Goal: Information Seeking & Learning: Learn about a topic

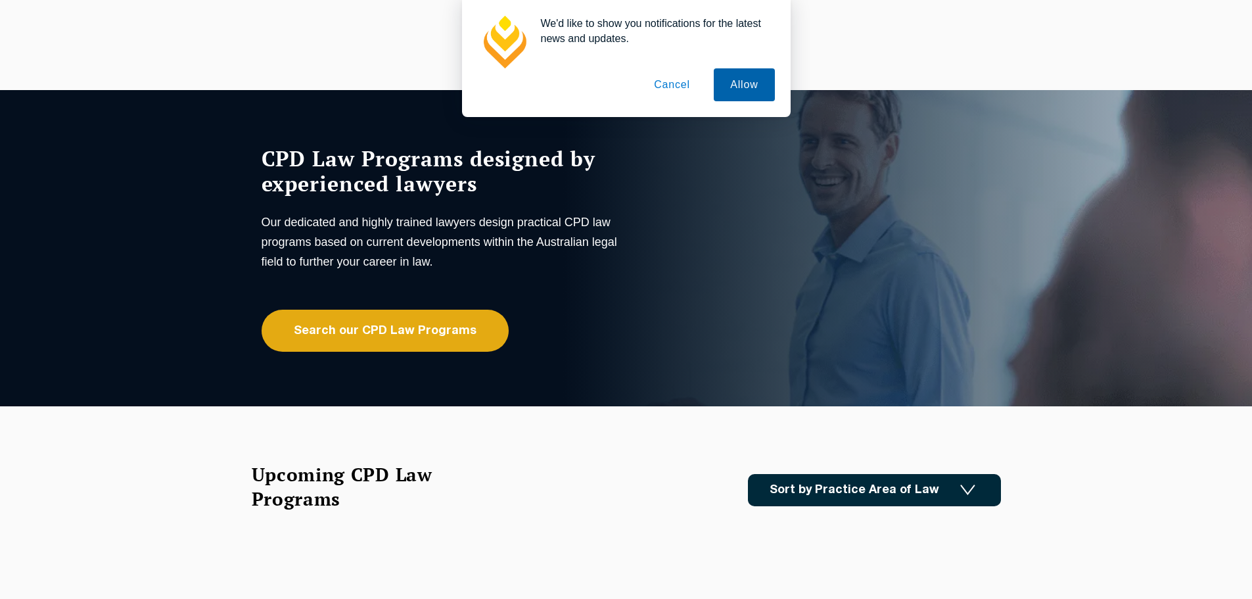
click at [727, 75] on button "Allow" at bounding box center [744, 84] width 60 height 33
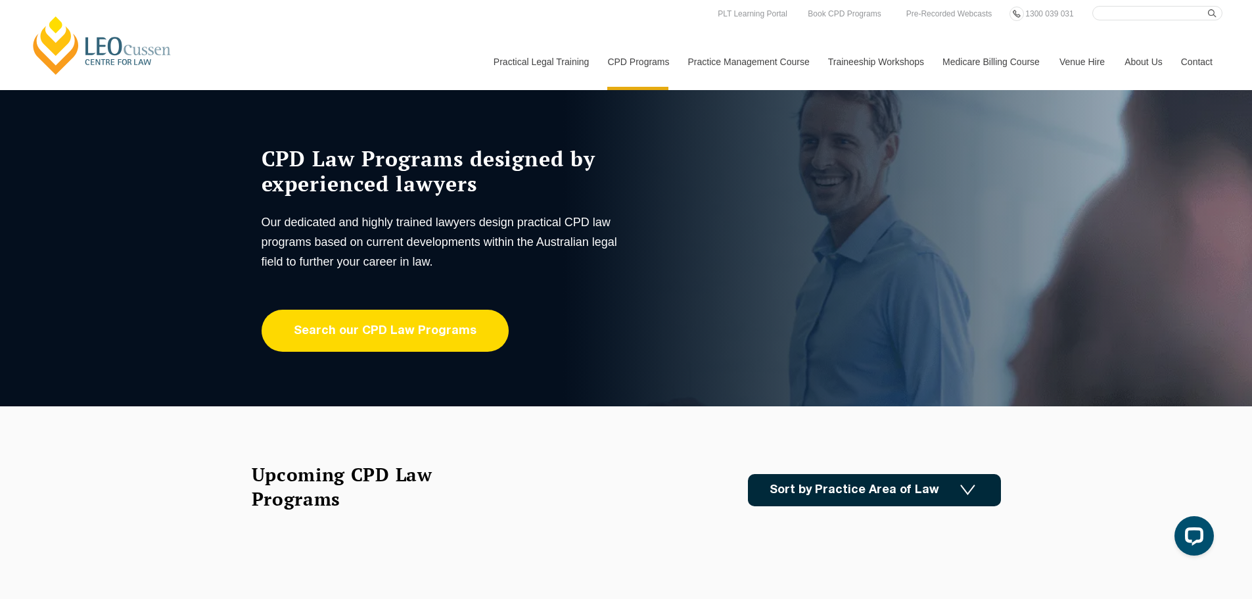
click at [331, 335] on link "Search our CPD Law Programs" at bounding box center [385, 331] width 247 height 42
click at [371, 314] on link "Search our CPD Law Programs" at bounding box center [385, 331] width 247 height 42
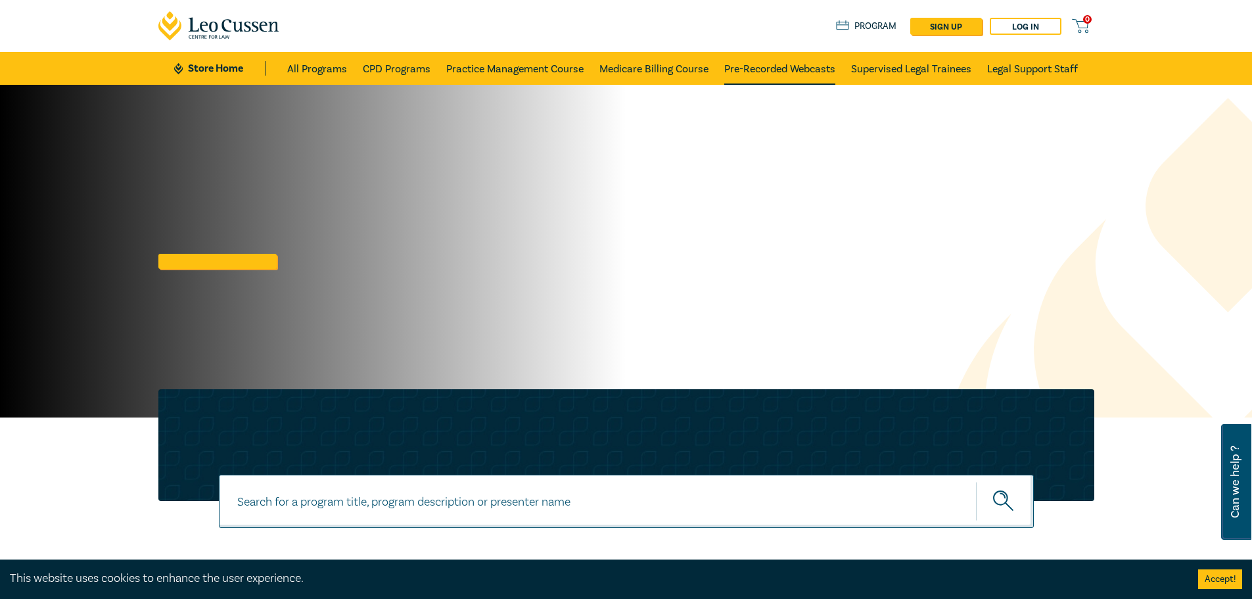
click at [804, 64] on link "Pre-Recorded Webcasts" at bounding box center [779, 68] width 111 height 33
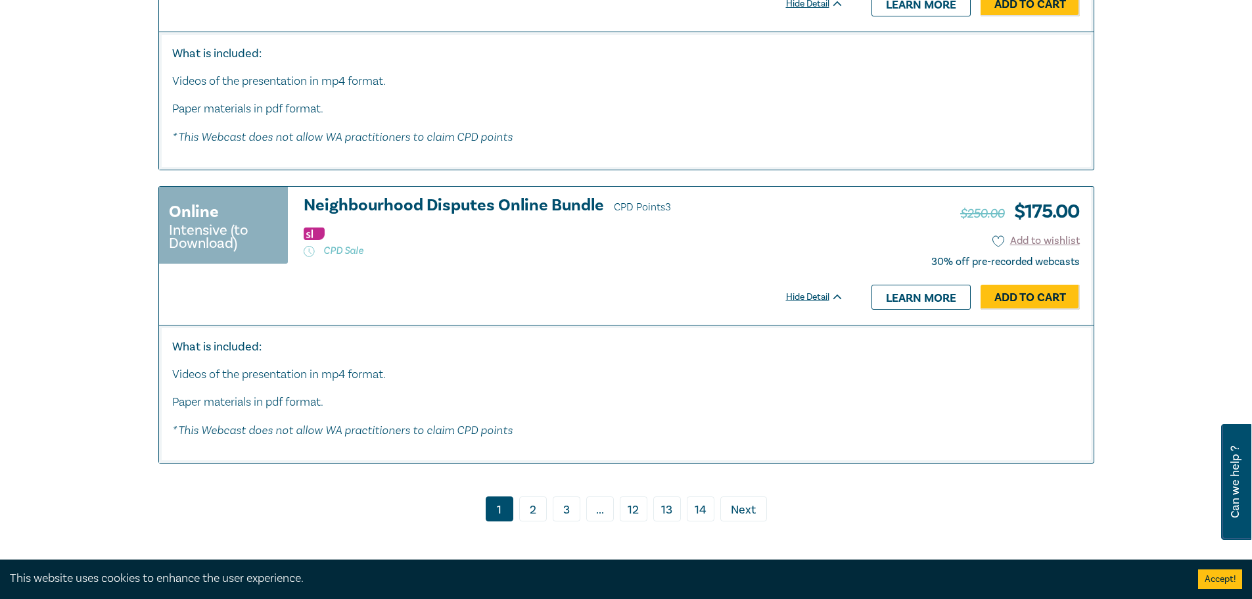
scroll to position [7165, 0]
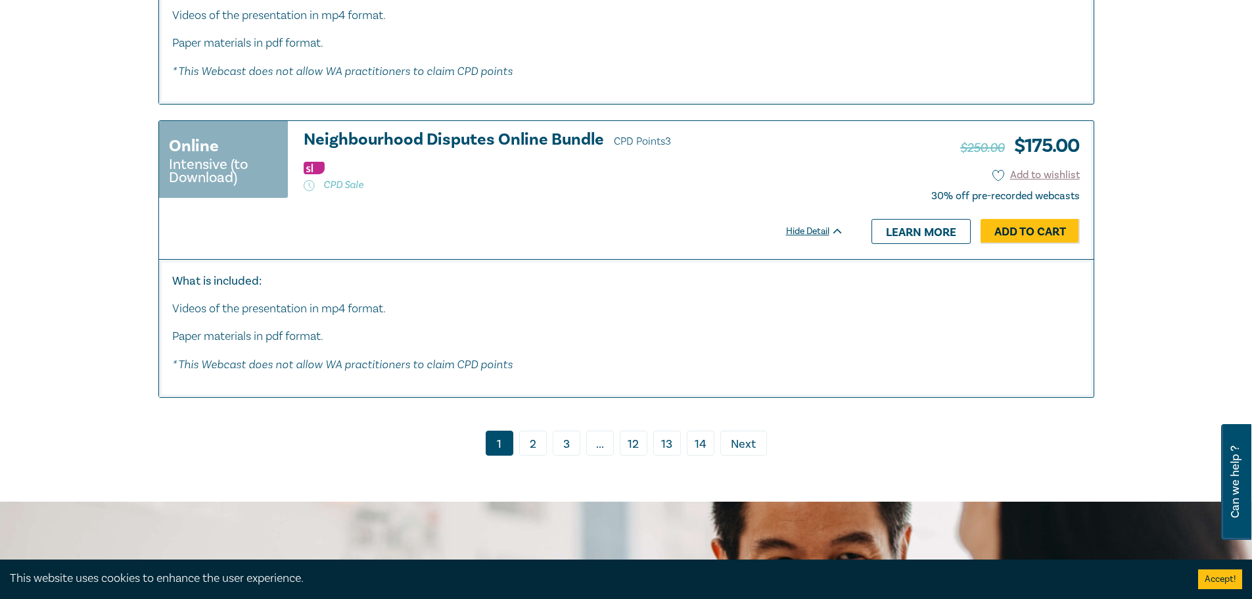
click at [524, 456] on link "2" at bounding box center [533, 443] width 28 height 25
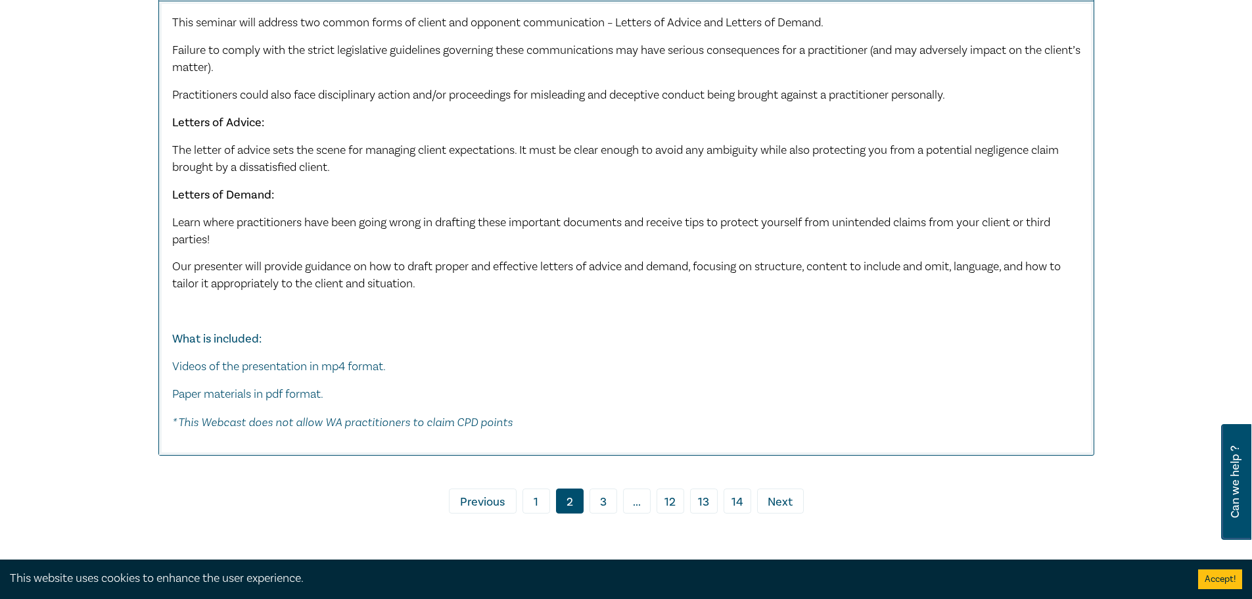
scroll to position [6245, 0]
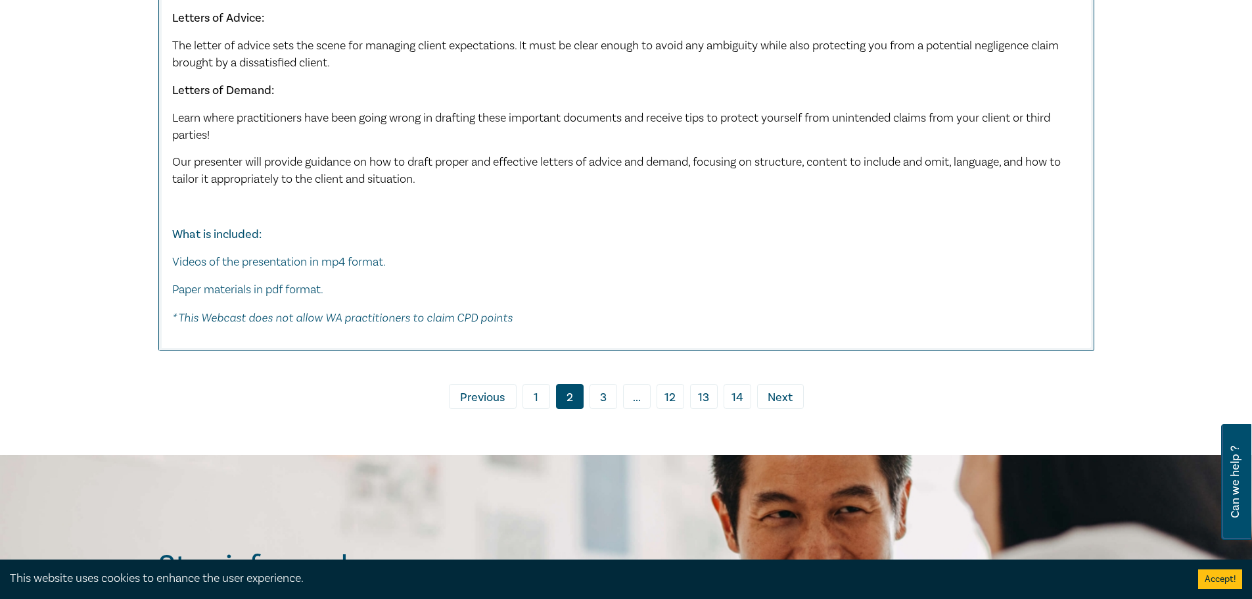
click at [594, 398] on link "3" at bounding box center [604, 396] width 28 height 25
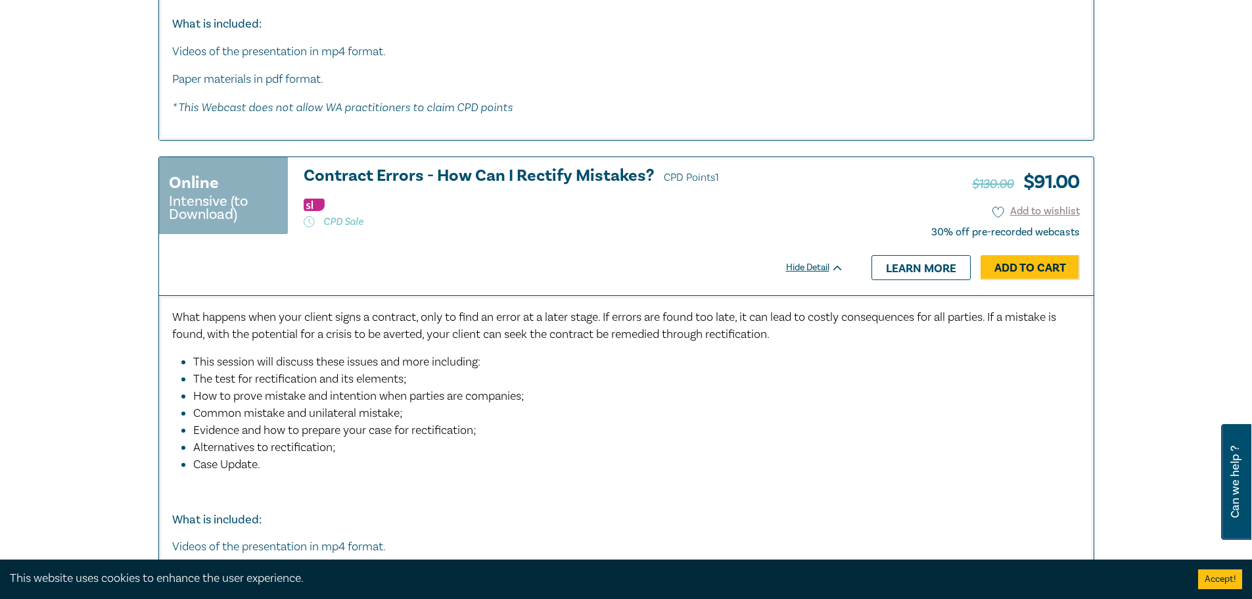
scroll to position [986, 0]
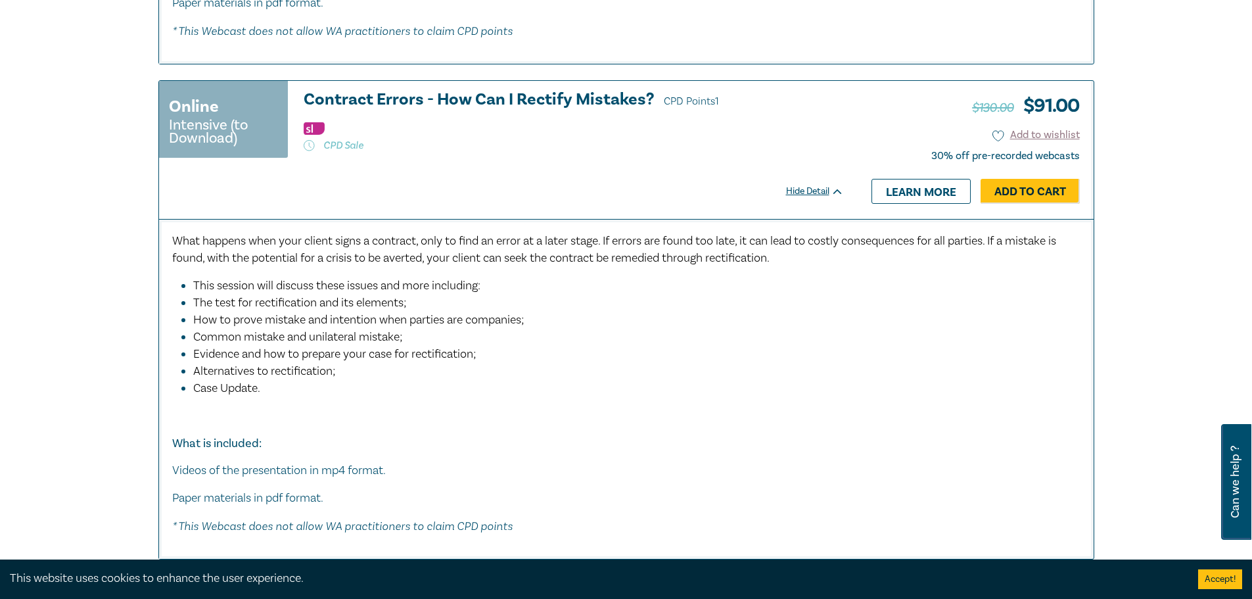
click at [564, 315] on li "How to prove mistake and intention when parties are companies;" at bounding box center [630, 320] width 874 height 17
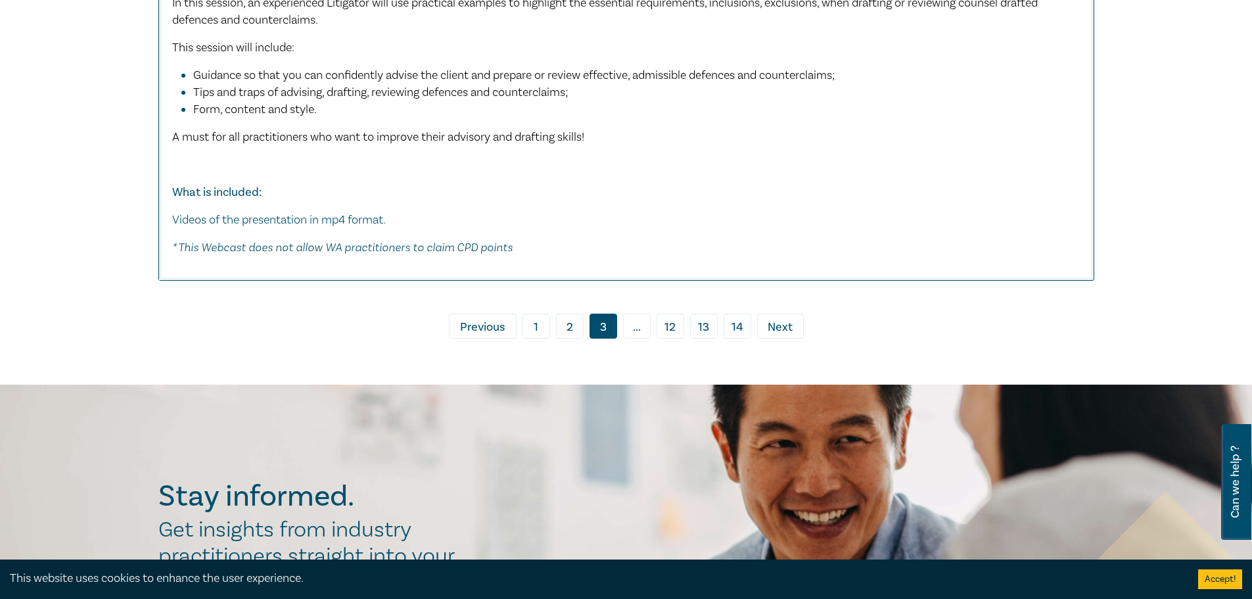
scroll to position [8151, 0]
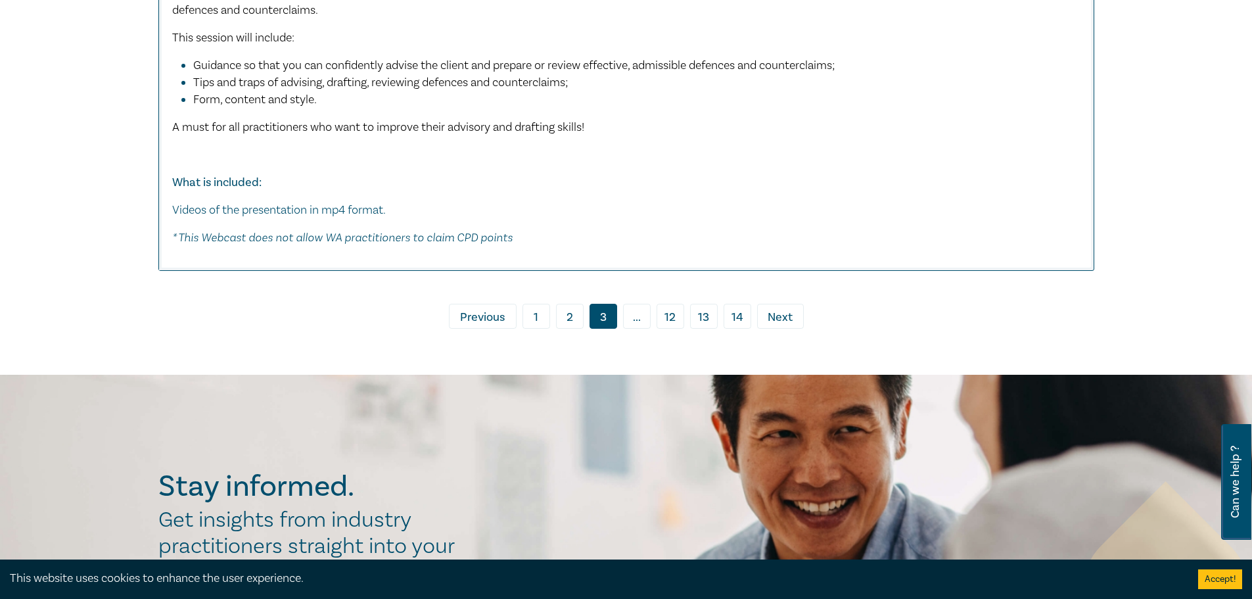
click at [641, 329] on span "..." at bounding box center [637, 316] width 28 height 25
click at [771, 326] on span "Next" at bounding box center [780, 317] width 25 height 17
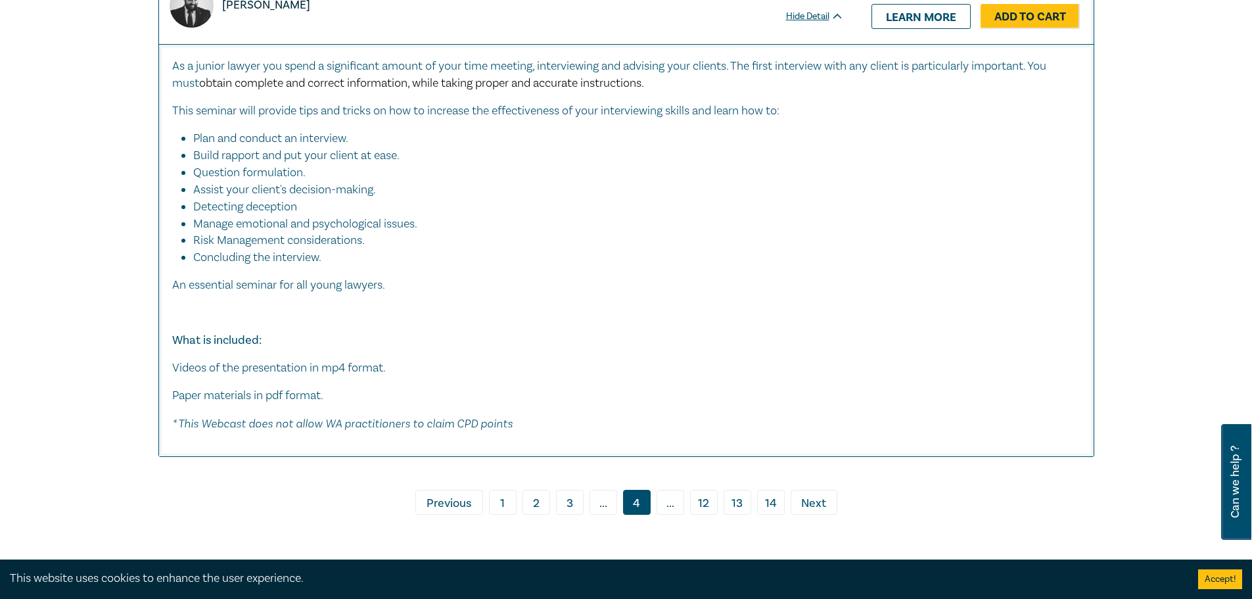
scroll to position [6968, 0]
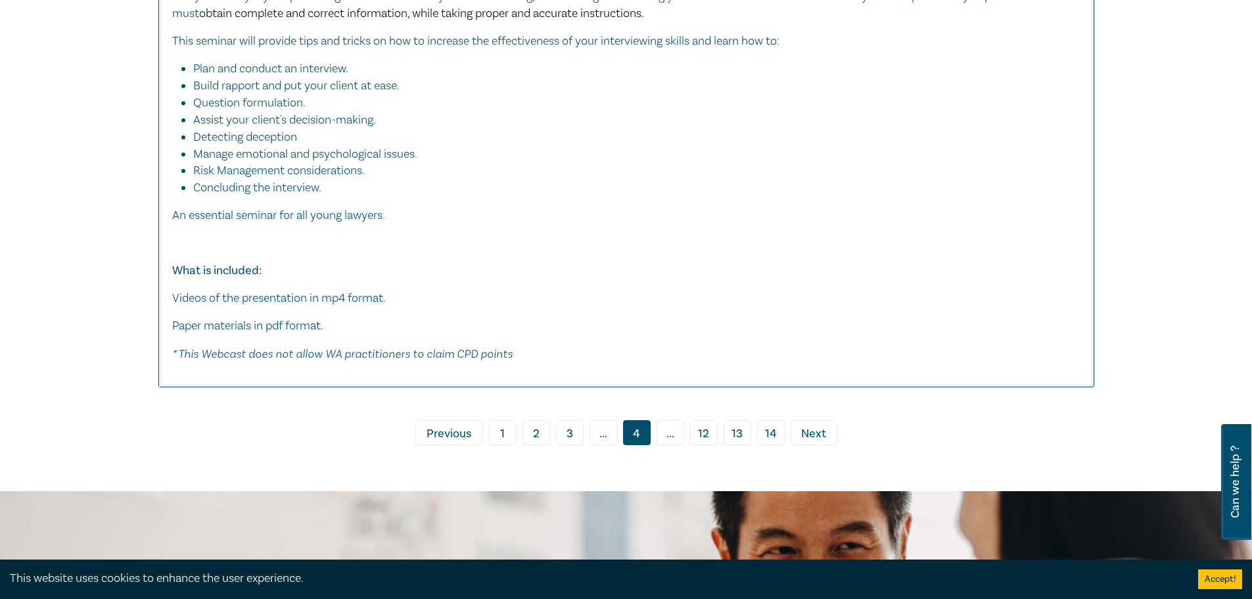
click at [784, 438] on link "14" at bounding box center [771, 432] width 28 height 25
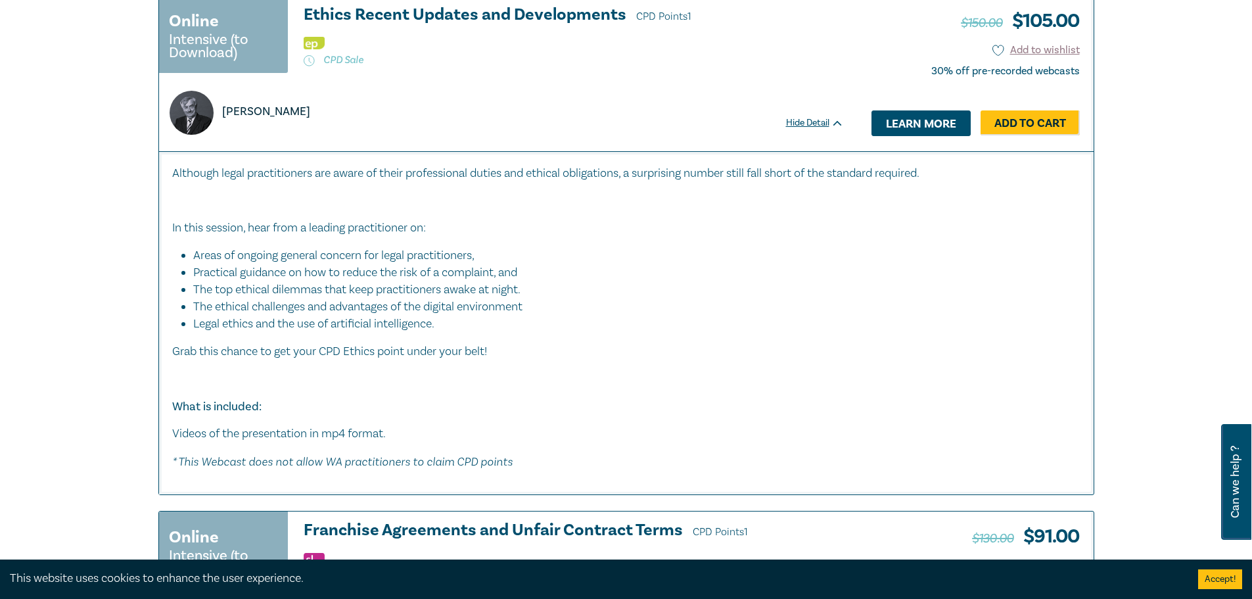
scroll to position [1775, 0]
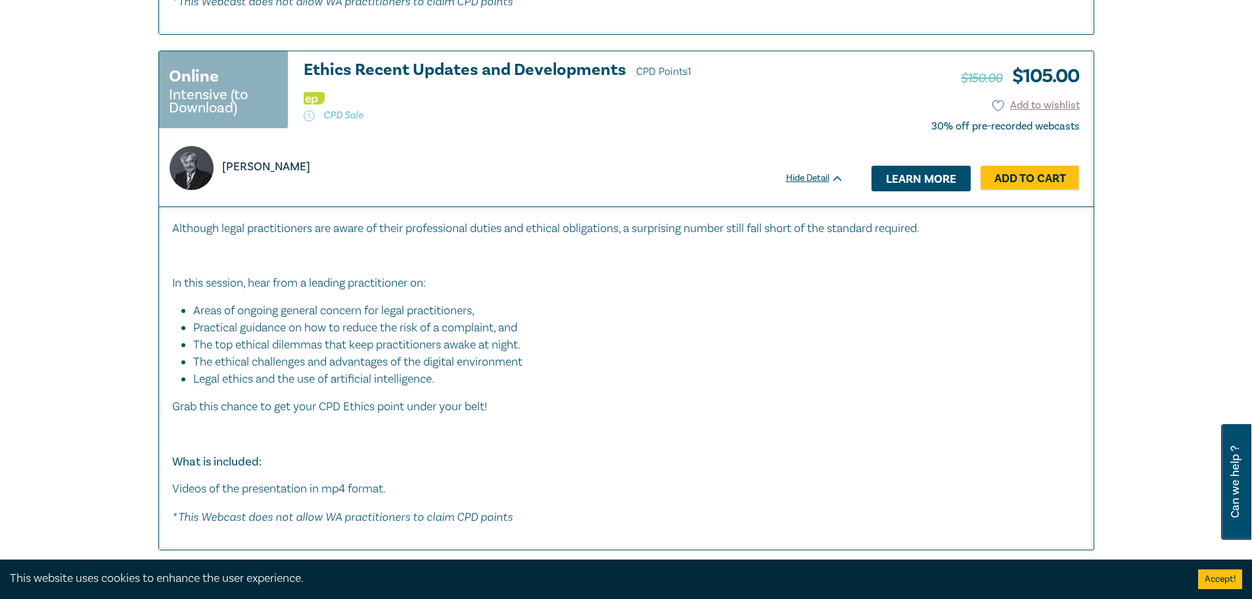
click at [903, 171] on link "Learn more" at bounding box center [921, 178] width 99 height 25
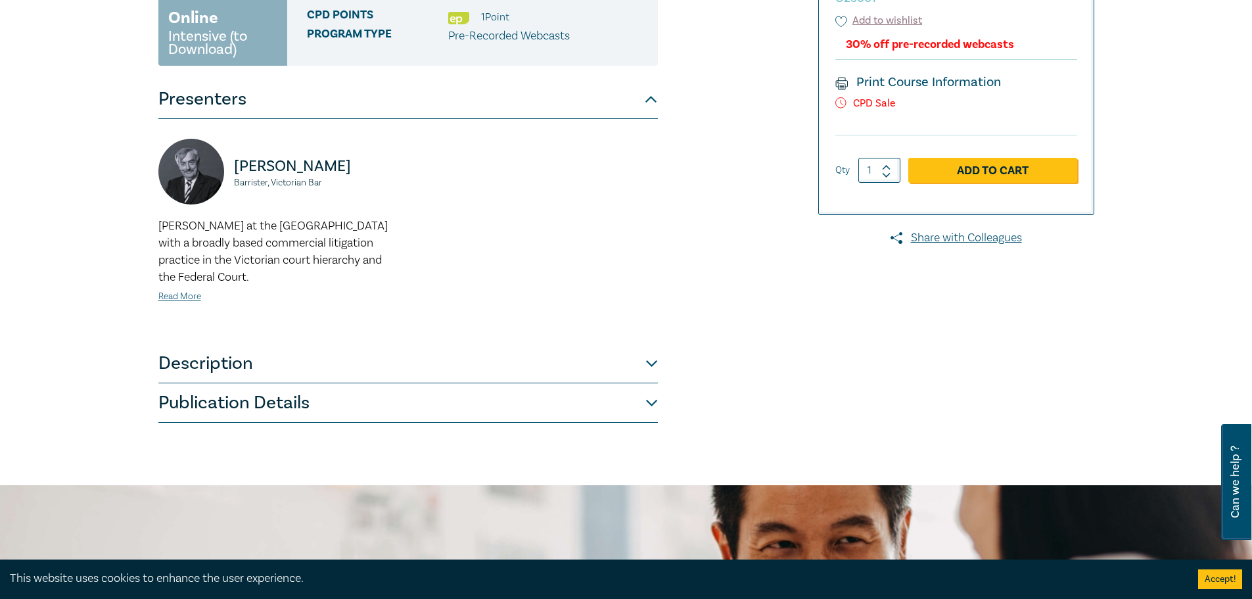
scroll to position [263, 0]
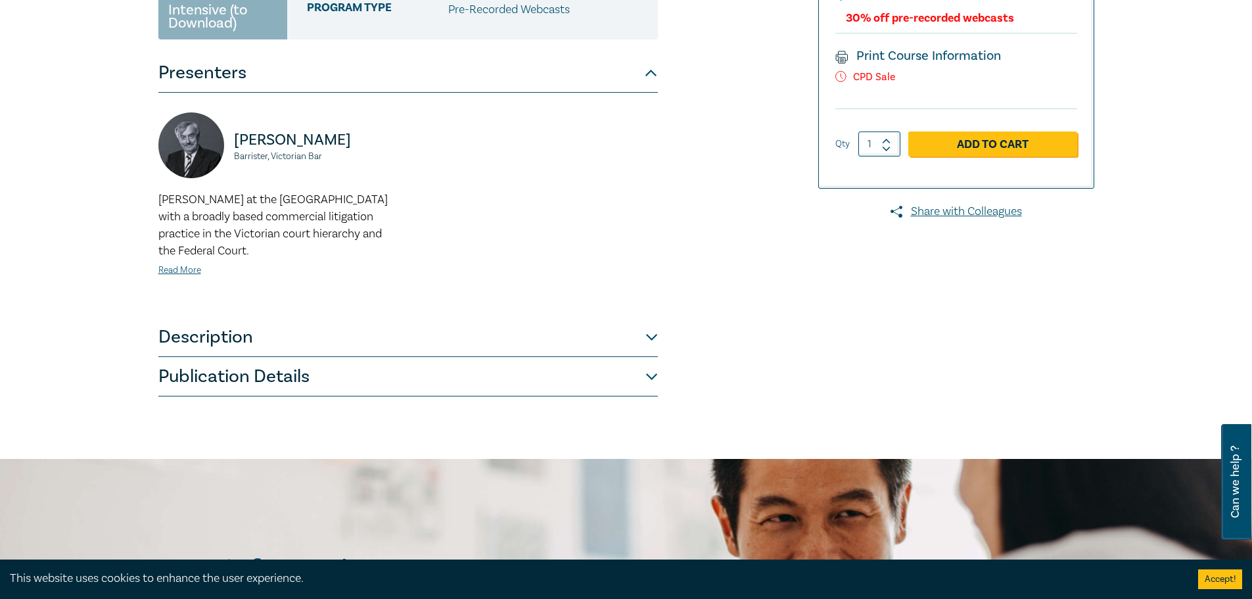
click at [646, 334] on button "Description" at bounding box center [408, 336] width 500 height 39
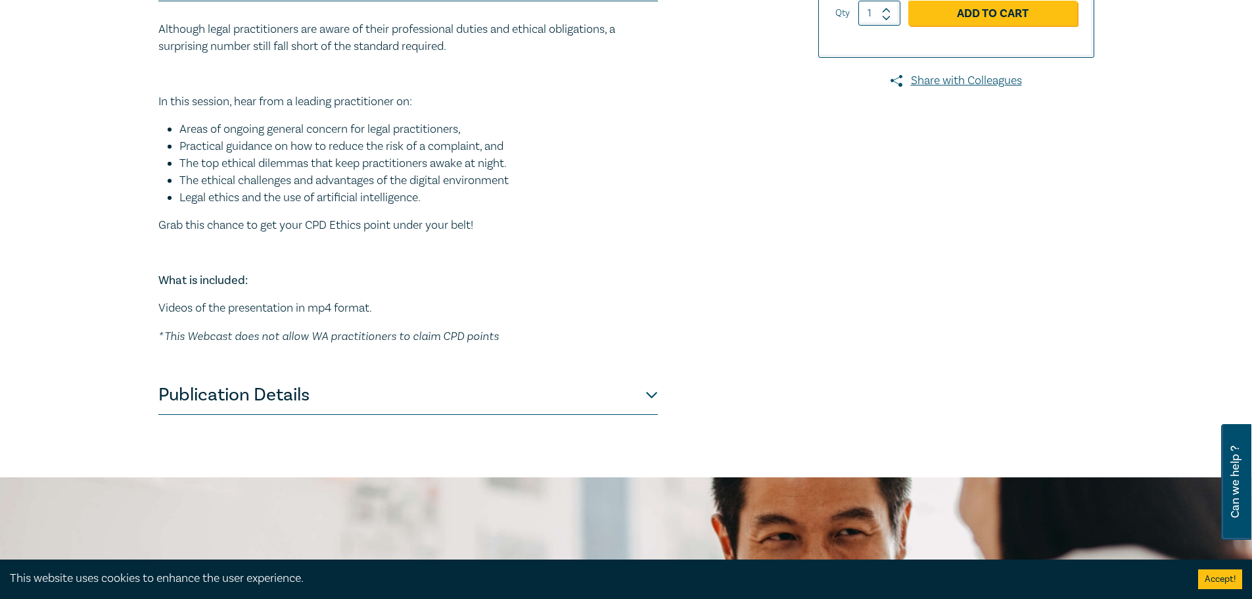
scroll to position [394, 0]
click at [655, 390] on button "Publication Details" at bounding box center [408, 394] width 500 height 39
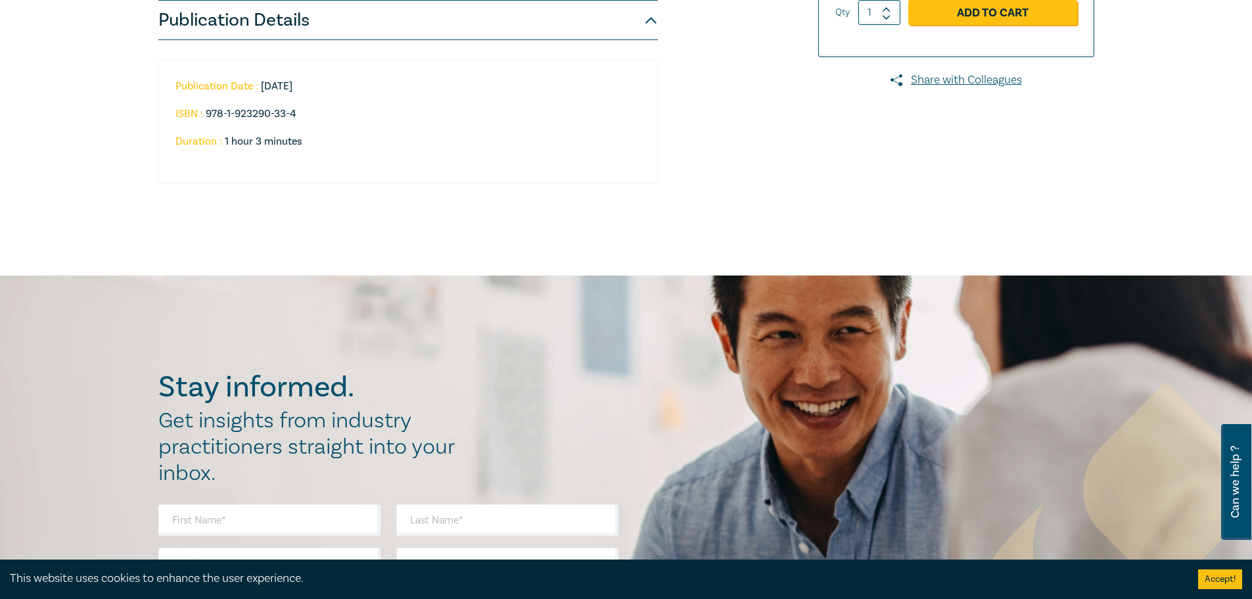
drag, startPoint x: 653, startPoint y: 17, endPoint x: 654, endPoint y: 30, distance: 13.2
click at [653, 18] on button "Publication Details" at bounding box center [408, 20] width 500 height 39
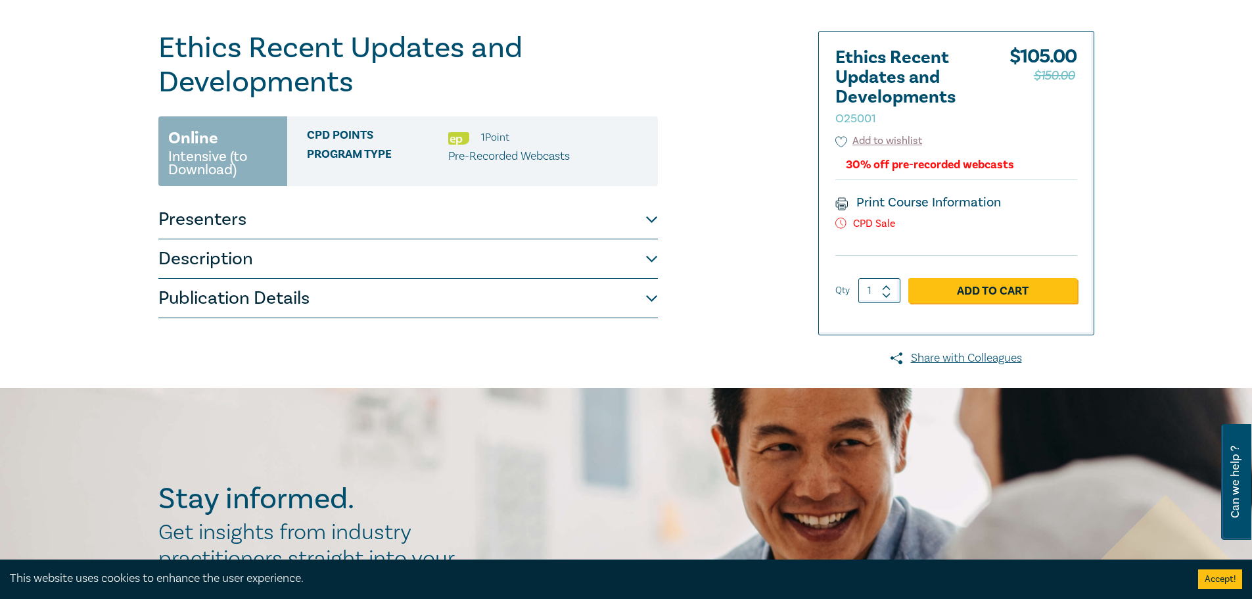
scroll to position [66, 0]
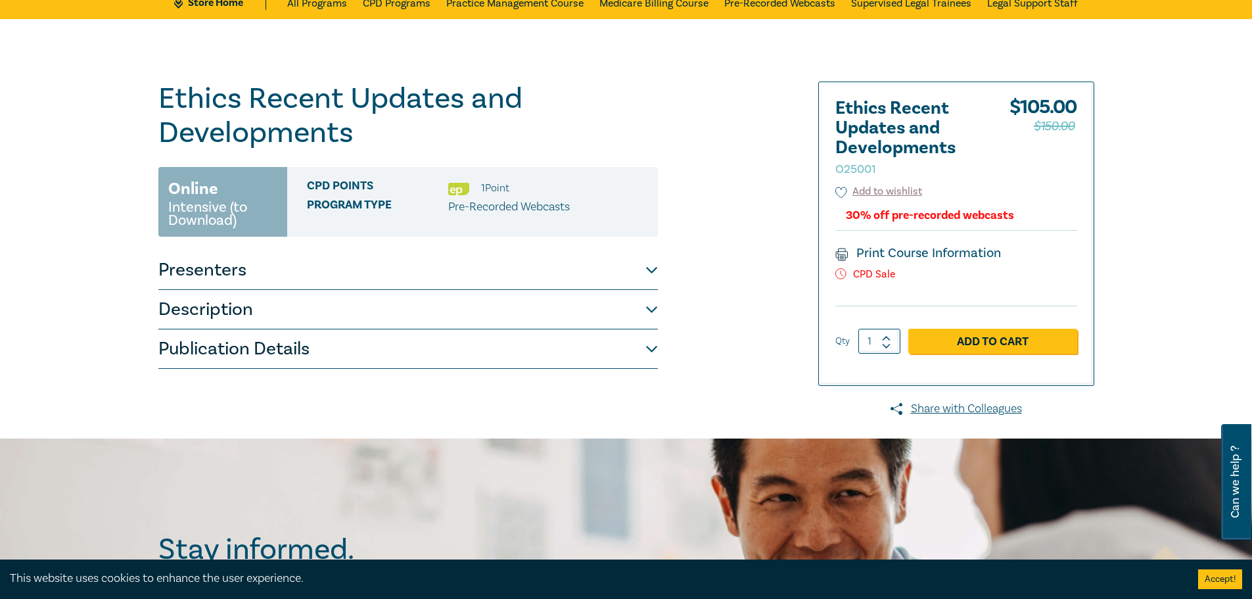
click at [646, 309] on button "Description" at bounding box center [408, 309] width 500 height 39
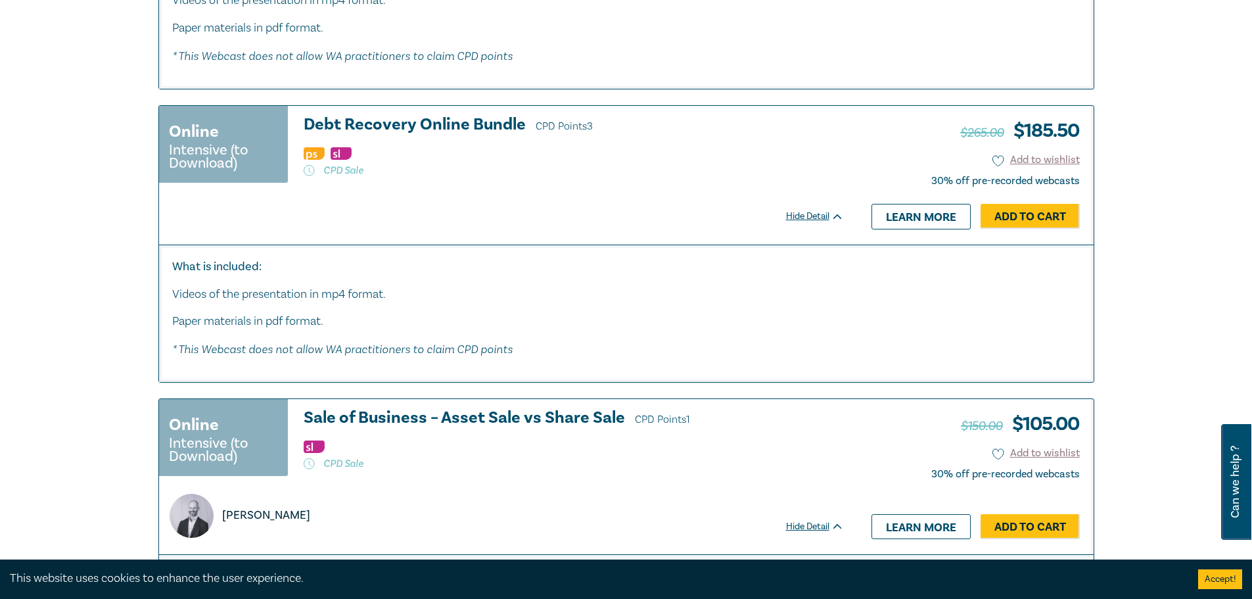
scroll to position [4555, 0]
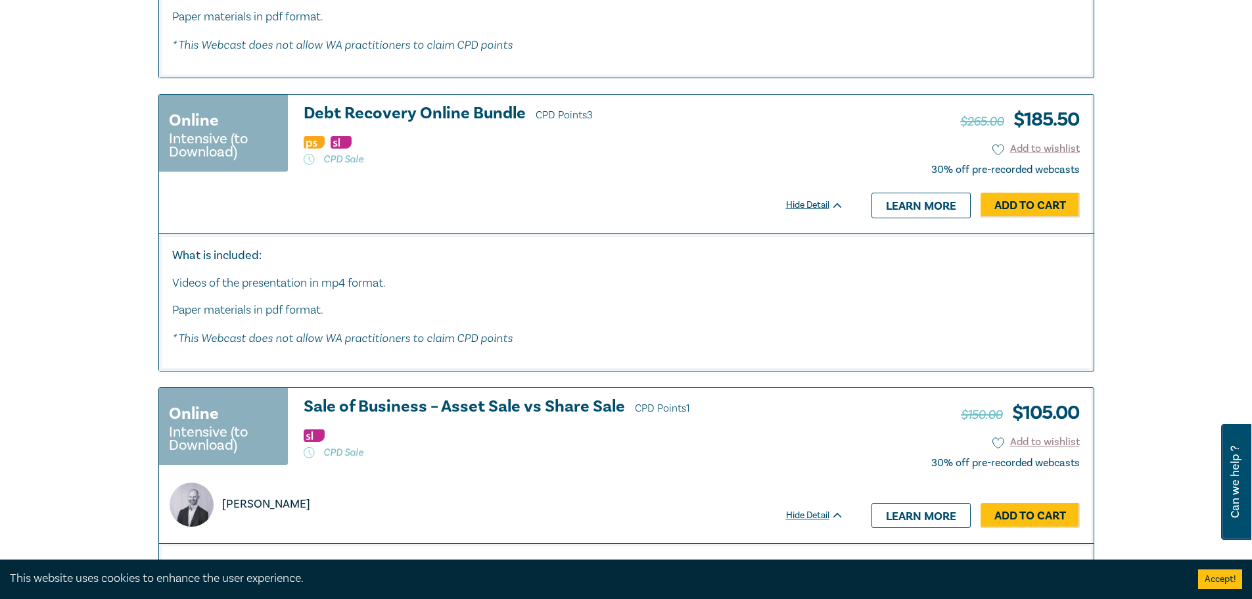
click at [401, 110] on h3 "Debt Recovery Online Bundle CPD Points 3" at bounding box center [574, 115] width 540 height 20
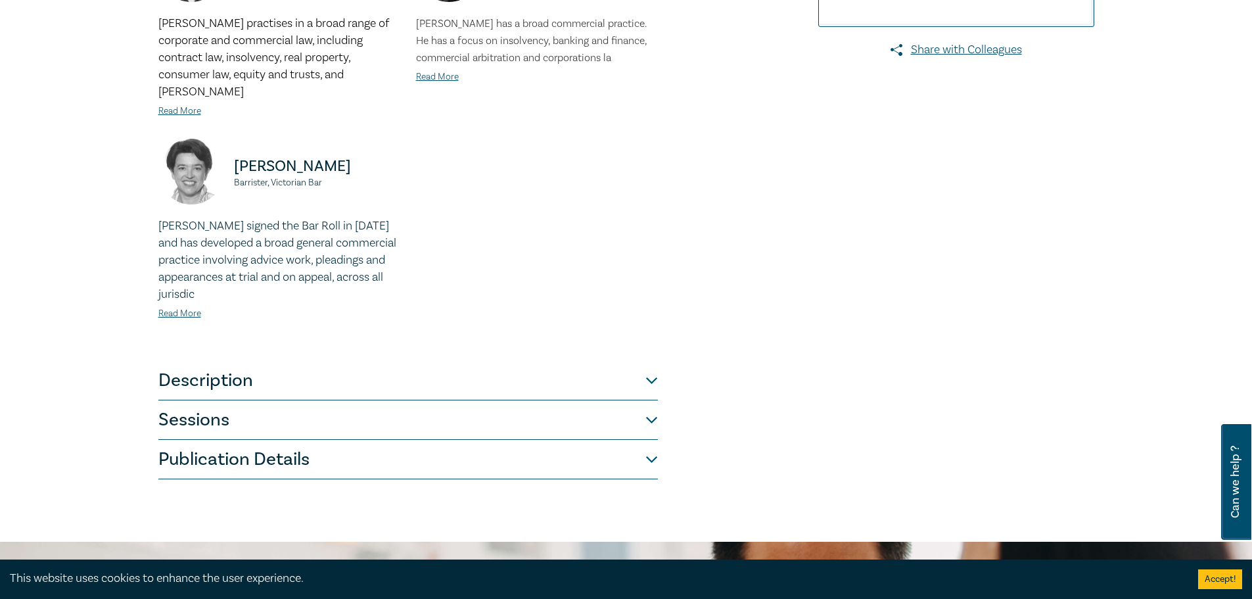
scroll to position [460, 0]
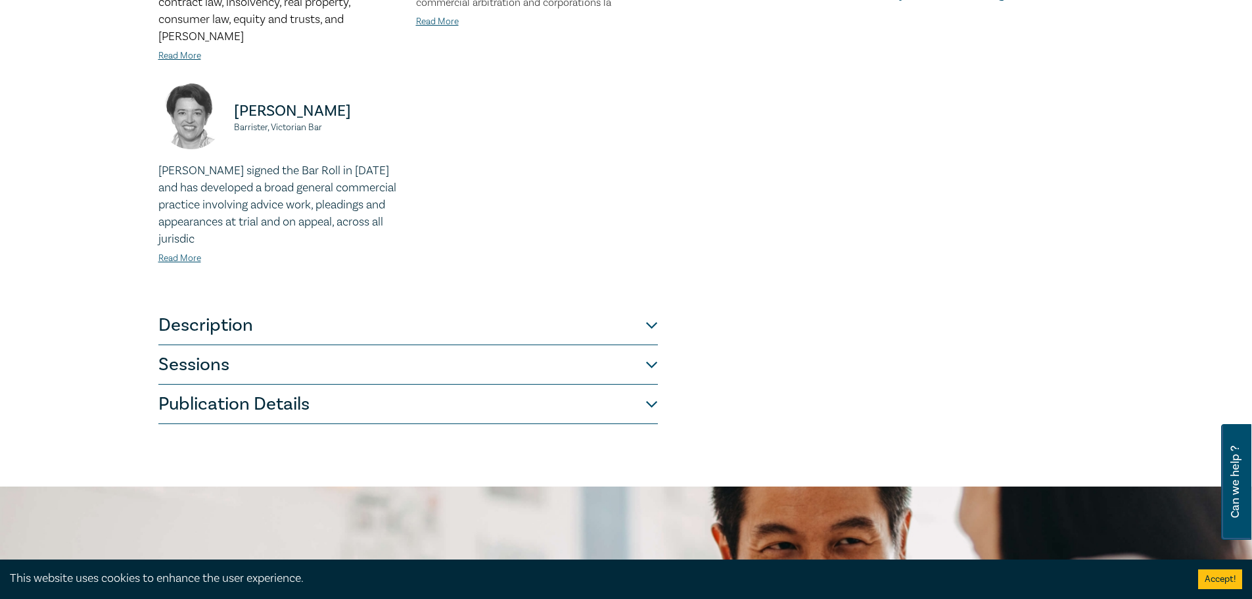
click at [646, 306] on button "Description" at bounding box center [408, 325] width 500 height 39
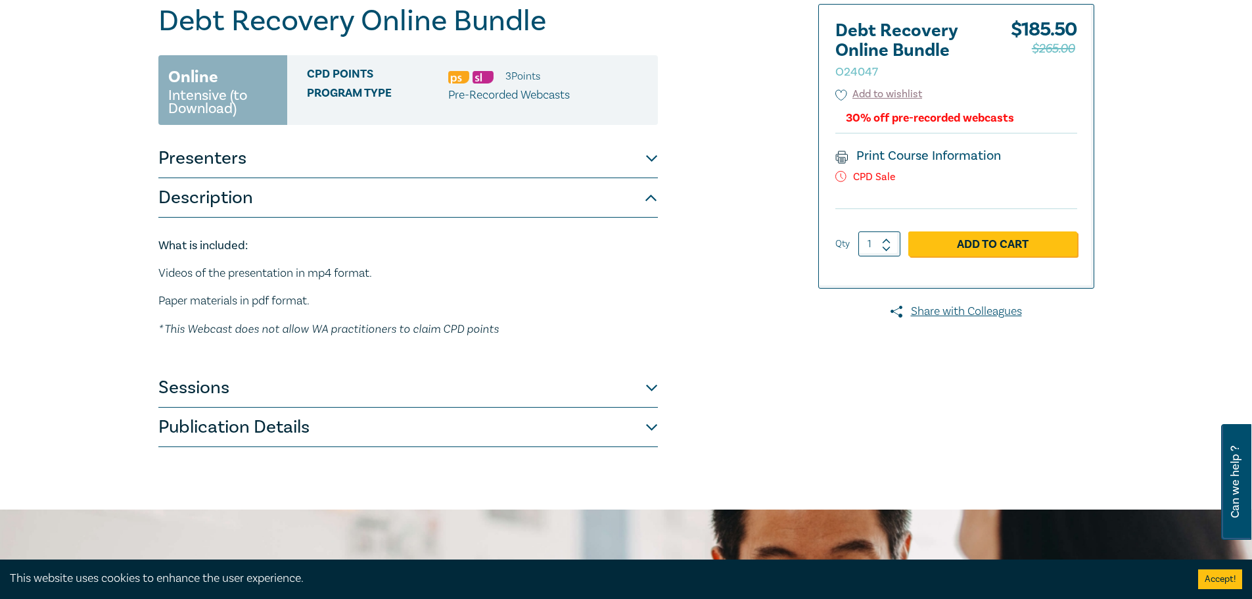
scroll to position [131, 0]
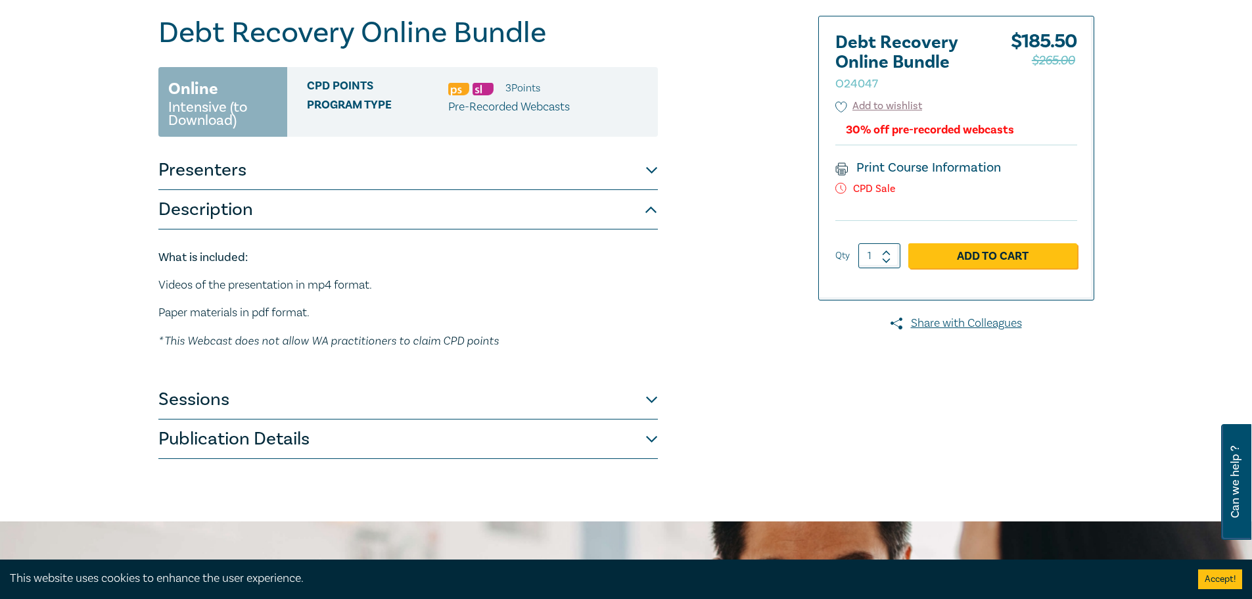
click at [646, 397] on button "Sessions" at bounding box center [408, 399] width 500 height 39
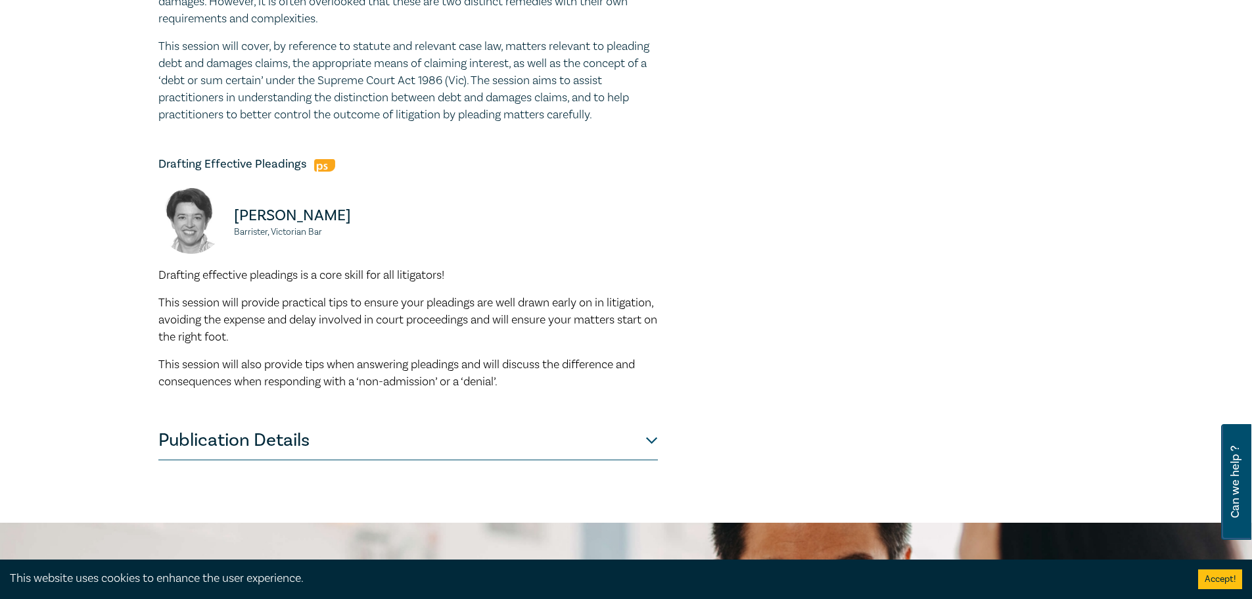
scroll to position [920, 0]
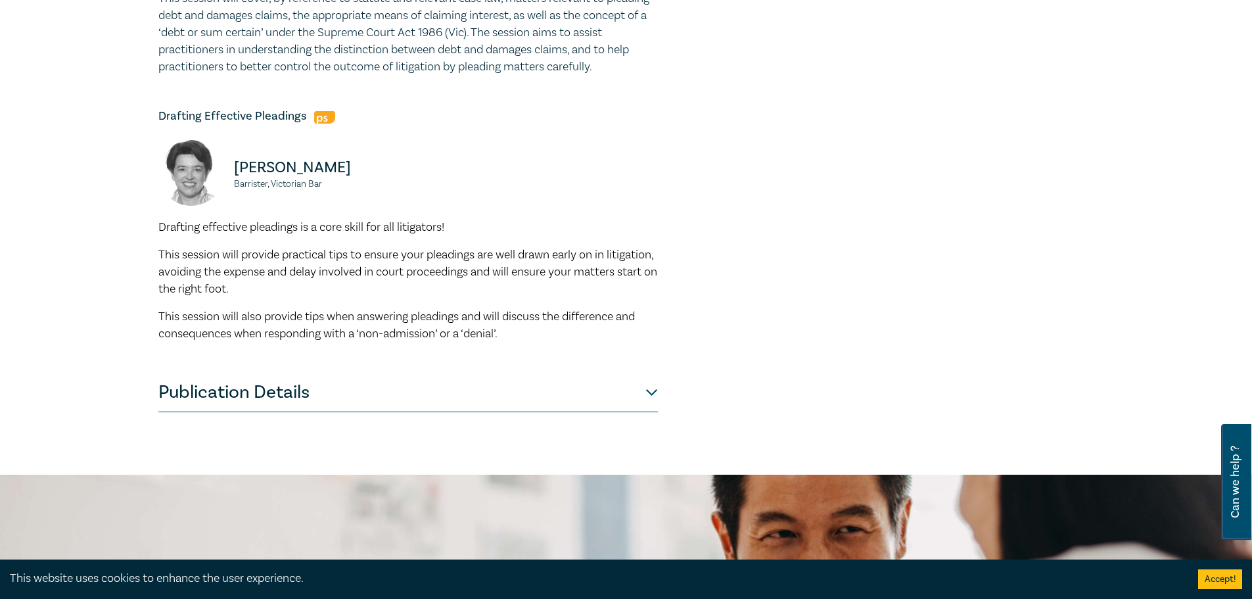
click at [645, 387] on button "Publication Details" at bounding box center [408, 392] width 500 height 39
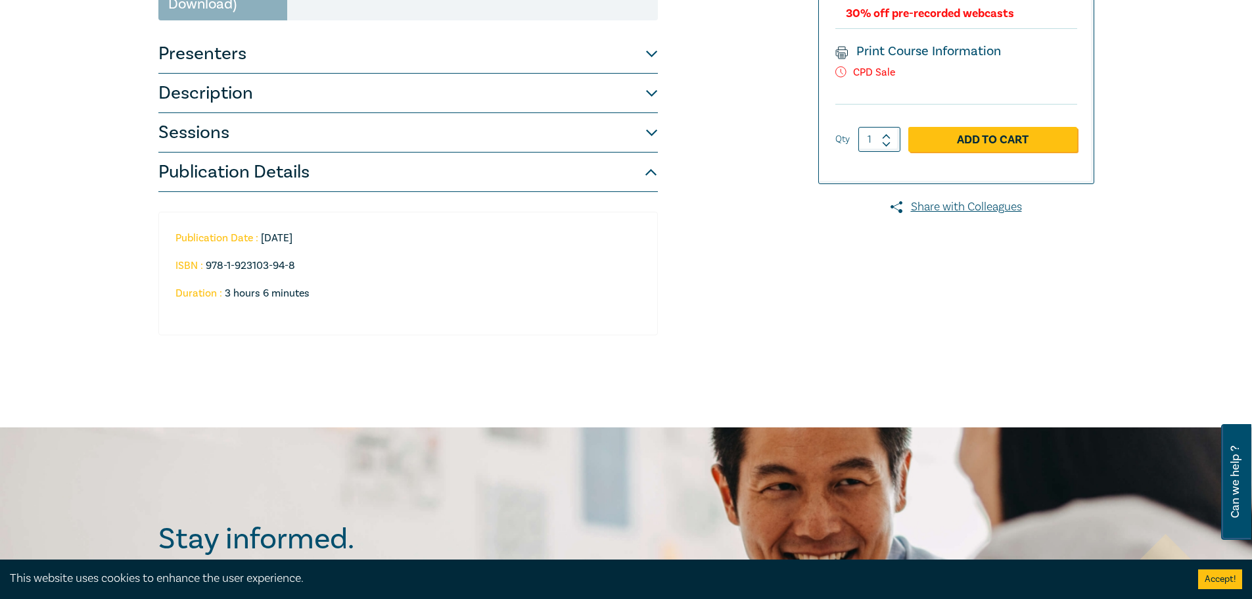
scroll to position [247, 0]
drag, startPoint x: 651, startPoint y: 164, endPoint x: 661, endPoint y: 188, distance: 26.5
click at [651, 164] on button "Publication Details" at bounding box center [408, 172] width 500 height 39
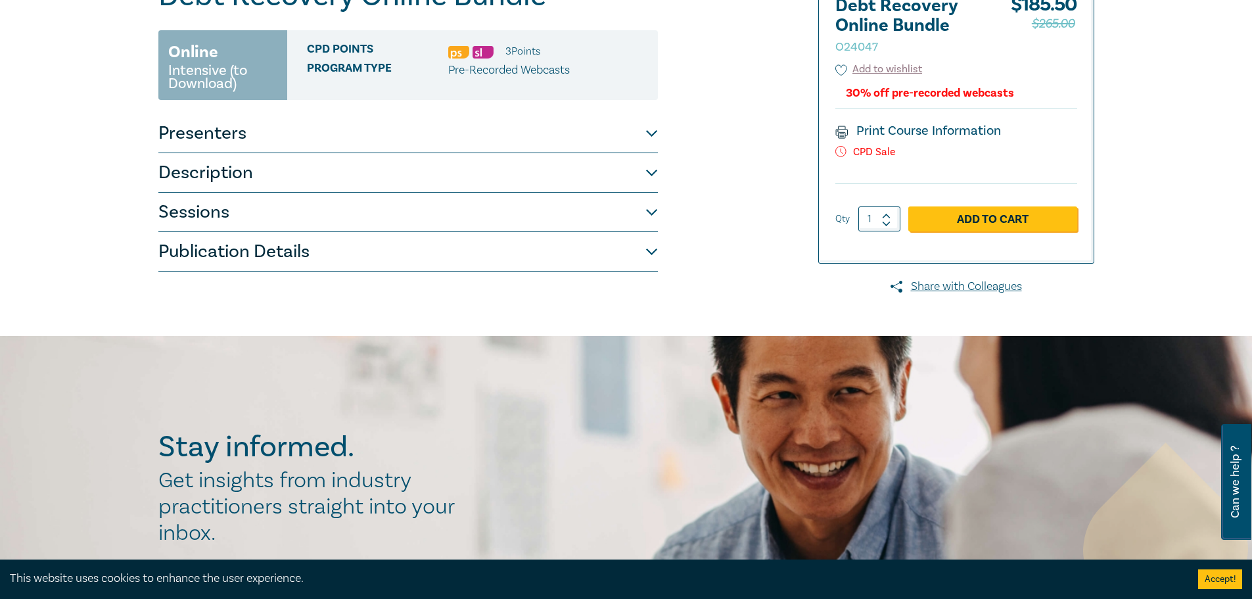
scroll to position [50, 0]
